Goal: Task Accomplishment & Management: Use online tool/utility

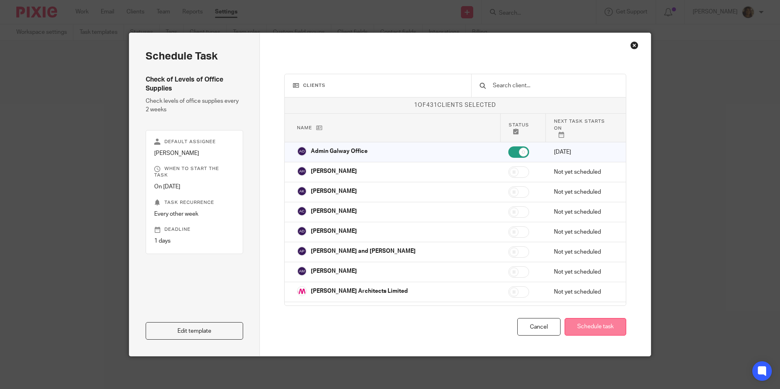
click at [588, 329] on button "Schedule task" at bounding box center [596, 327] width 62 height 18
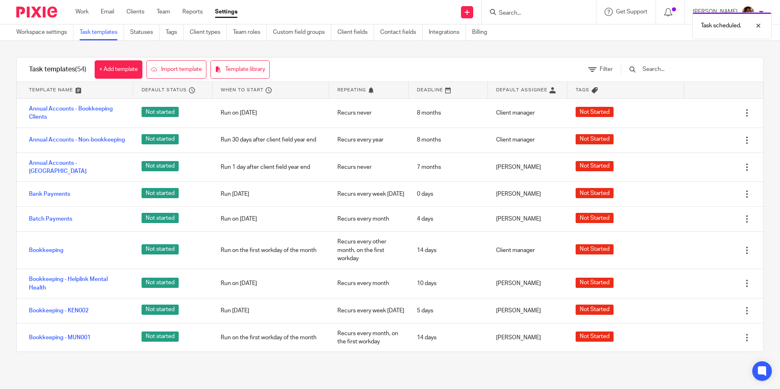
click at [522, 12] on div "Task scheduled." at bounding box center [581, 23] width 382 height 31
click at [519, 12] on div "Task scheduled." at bounding box center [581, 23] width 382 height 31
click at [514, 10] on input "Search" at bounding box center [534, 13] width 73 height 7
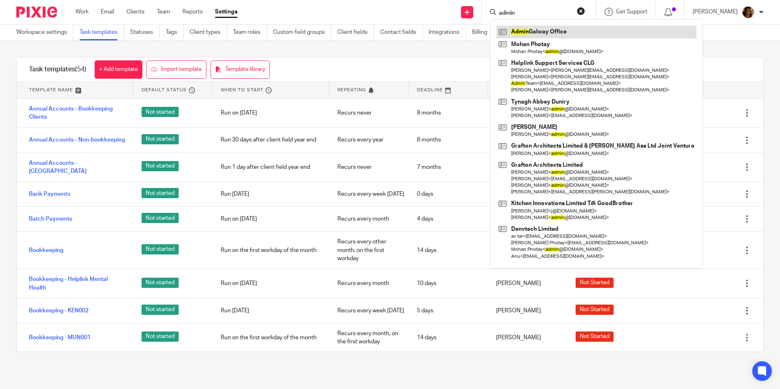
type input "admin"
click at [540, 29] on link at bounding box center [596, 32] width 200 height 12
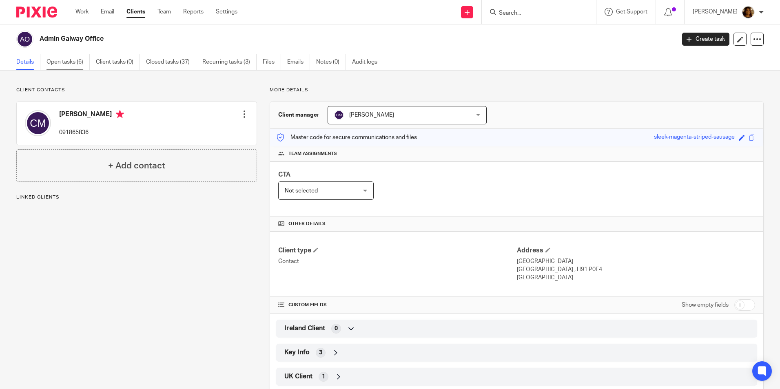
click at [67, 57] on link "Open tasks (6)" at bounding box center [67, 62] width 43 height 16
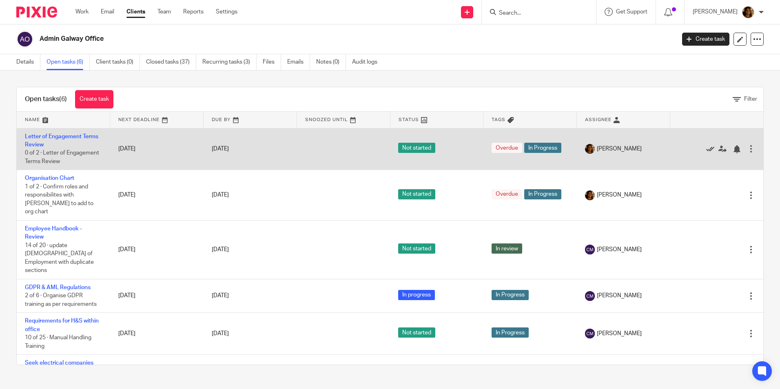
click at [706, 148] on icon at bounding box center [710, 149] width 8 height 8
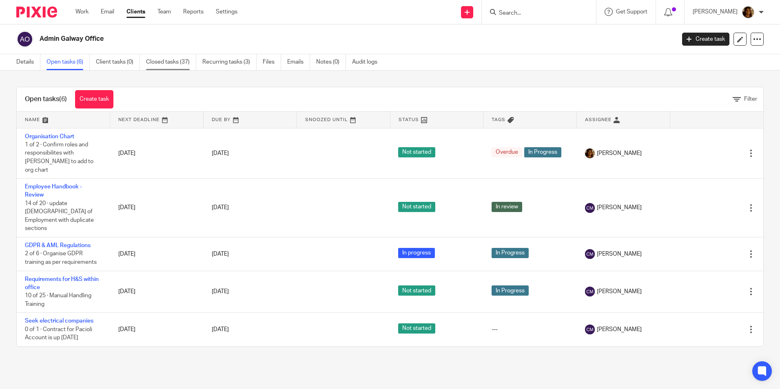
click at [168, 61] on link "Closed tasks (37)" at bounding box center [171, 62] width 50 height 16
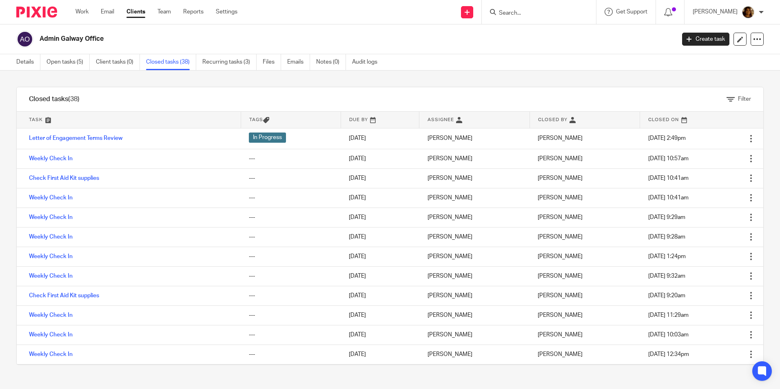
click at [235, 64] on link "Recurring tasks (3)" at bounding box center [229, 62] width 54 height 16
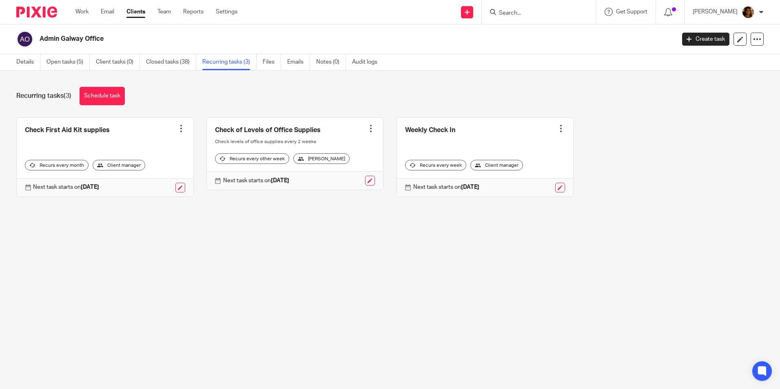
click at [260, 128] on link at bounding box center [295, 154] width 177 height 72
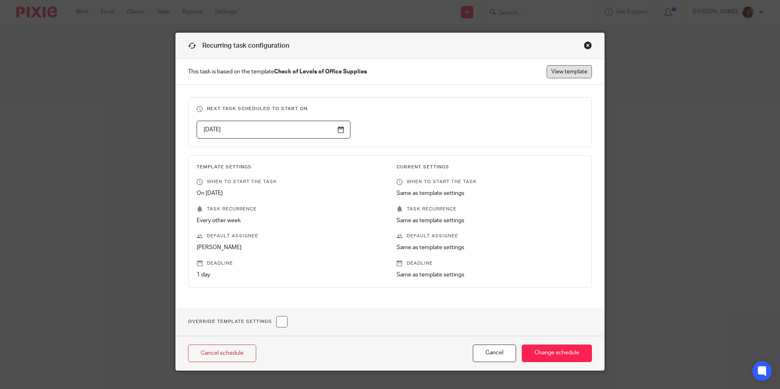
click at [566, 72] on link "View template" at bounding box center [569, 71] width 45 height 13
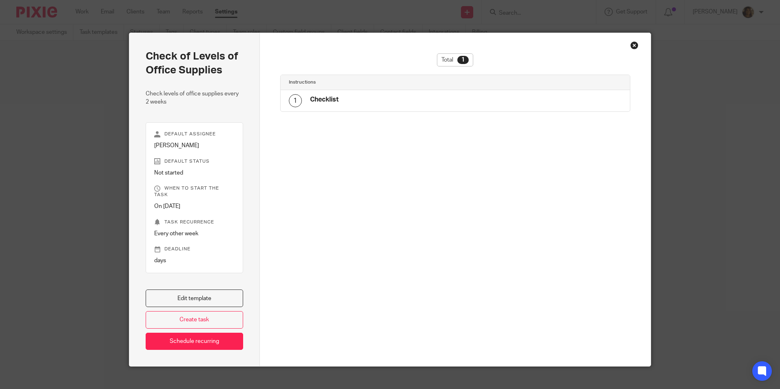
click at [323, 101] on h4 "Checklist" at bounding box center [324, 99] width 29 height 9
click at [206, 292] on link "Edit template" at bounding box center [194, 299] width 97 height 18
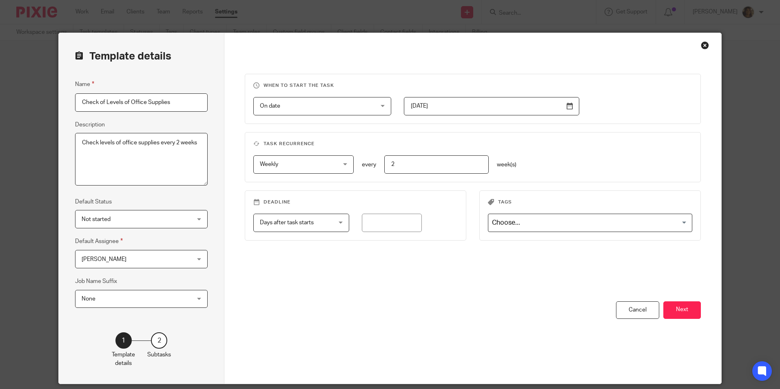
click at [704, 46] on div "Close this dialog window" at bounding box center [705, 45] width 8 height 8
